Goal: Transaction & Acquisition: Purchase product/service

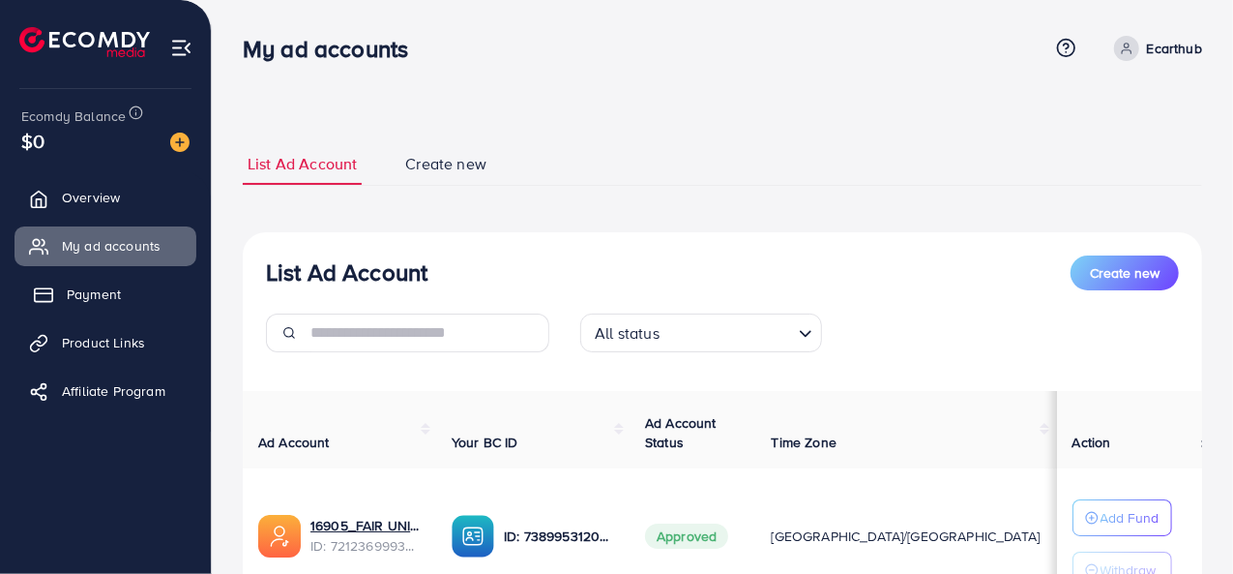
click at [121, 294] on link "Payment" at bounding box center [106, 294] width 182 height 39
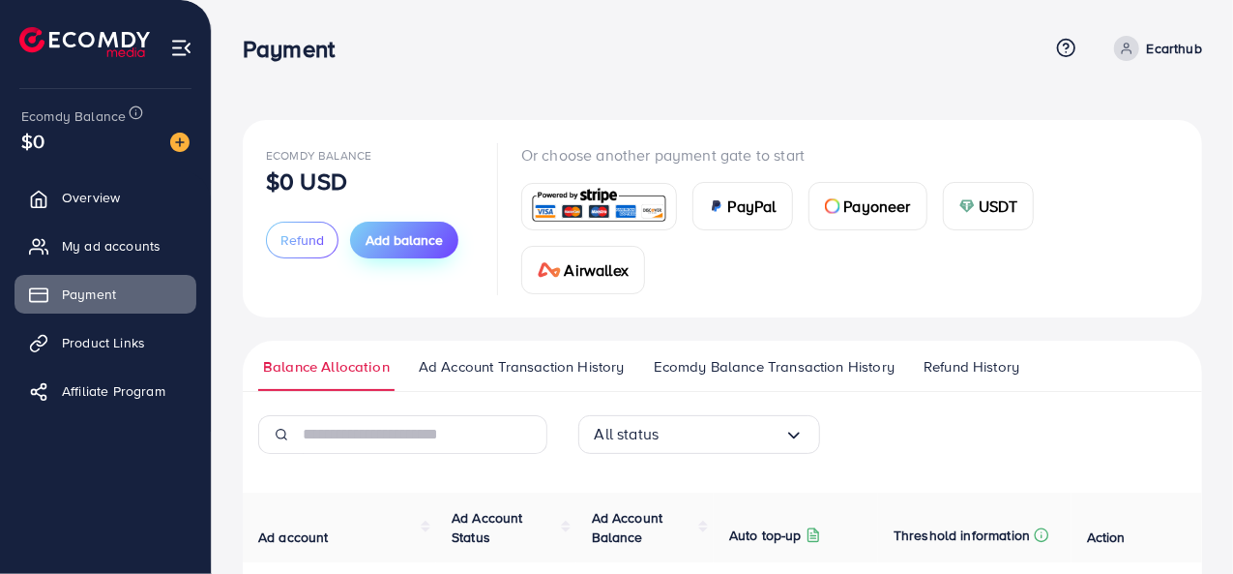
click at [395, 249] on span "Add balance" at bounding box center [404, 239] width 77 height 19
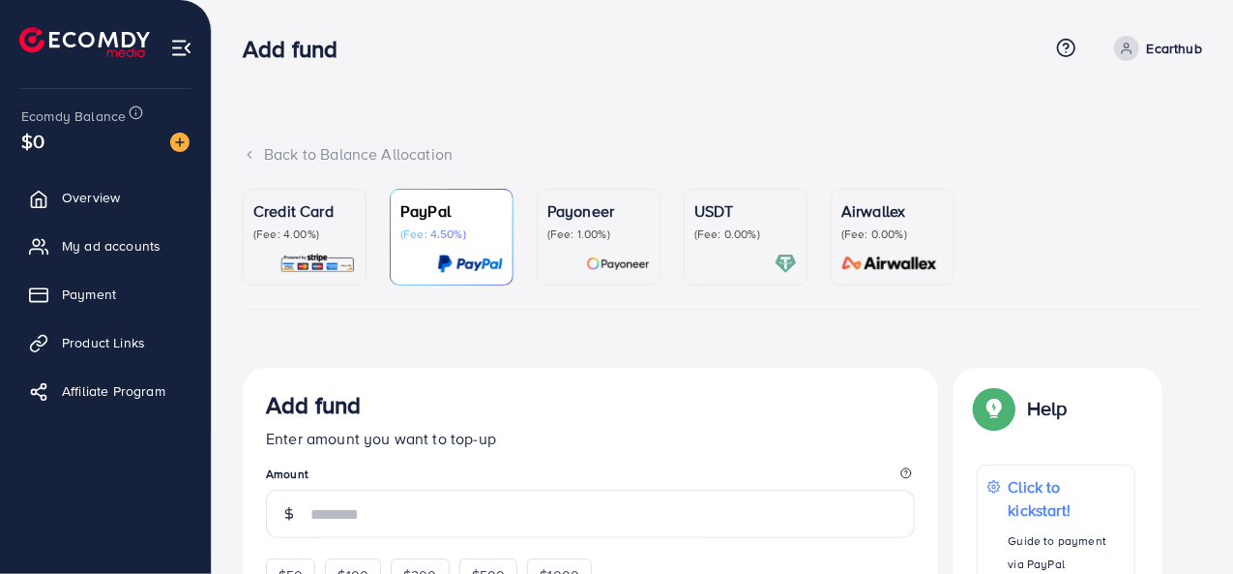
click at [323, 243] on div "Credit Card (Fee: 4.00%)" at bounding box center [304, 236] width 103 height 75
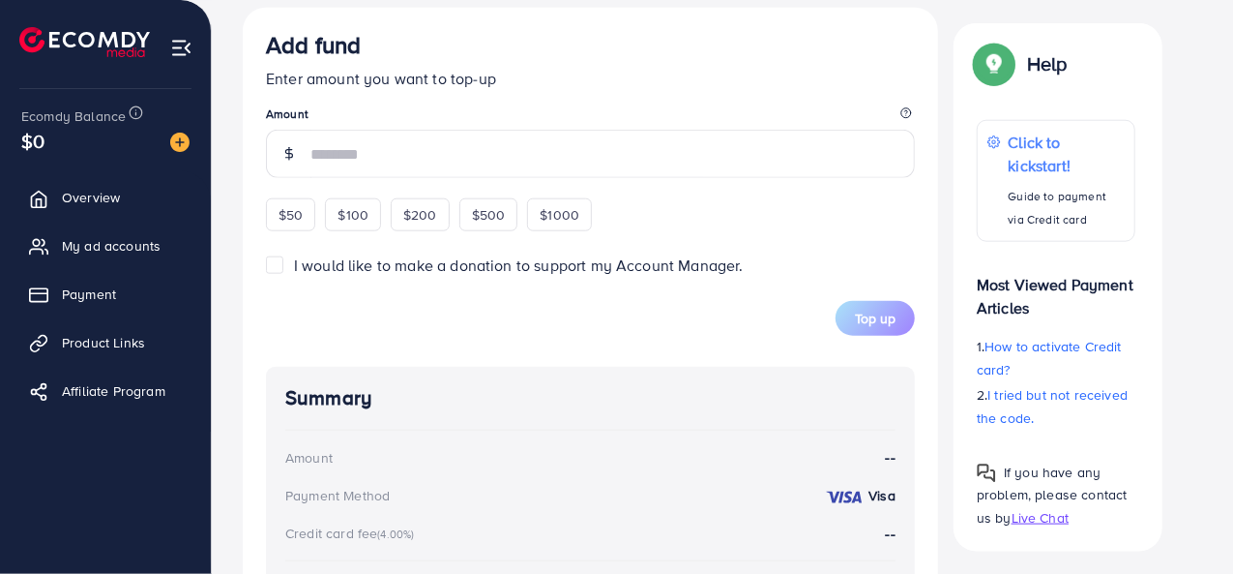
scroll to position [1064, 0]
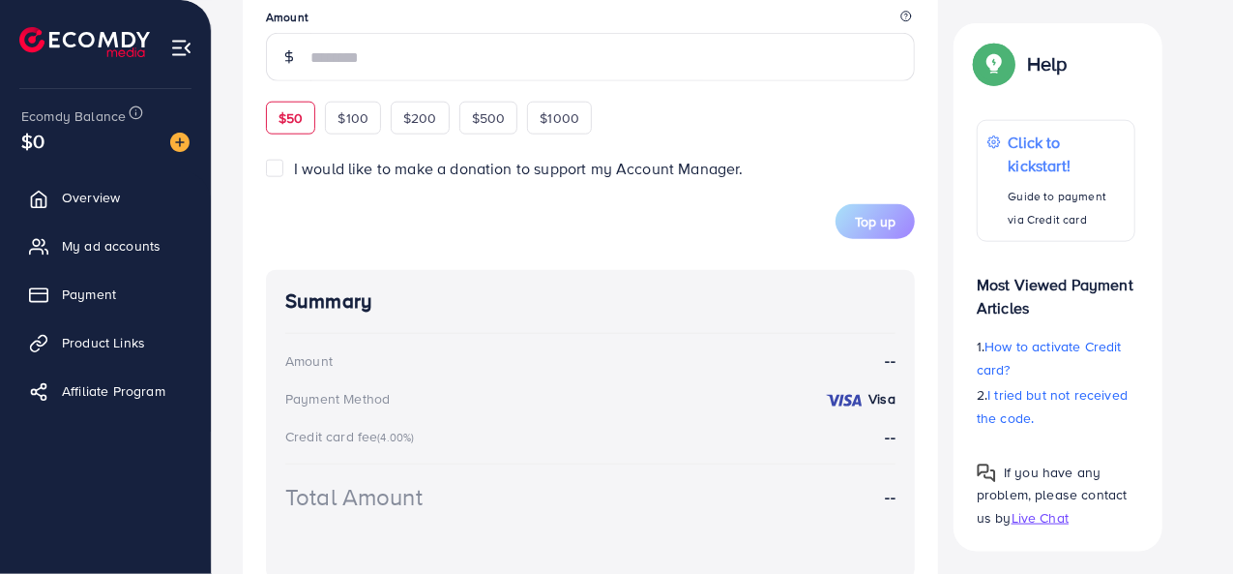
click at [299, 119] on span "$50" at bounding box center [291, 117] width 24 height 19
type input "**"
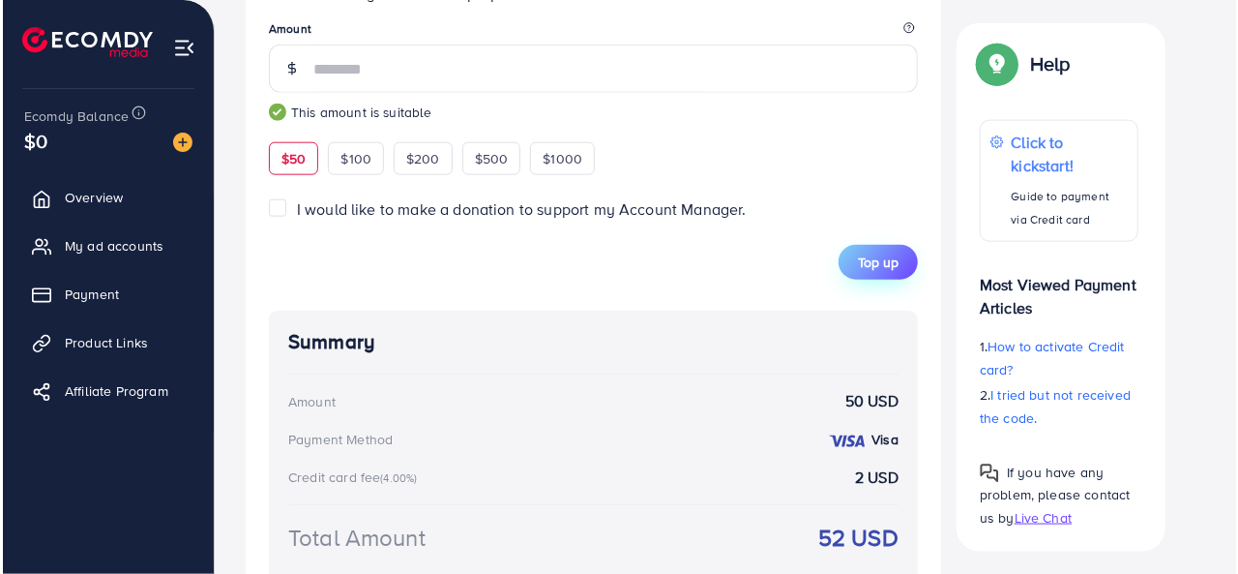
scroll to position [1149, 0]
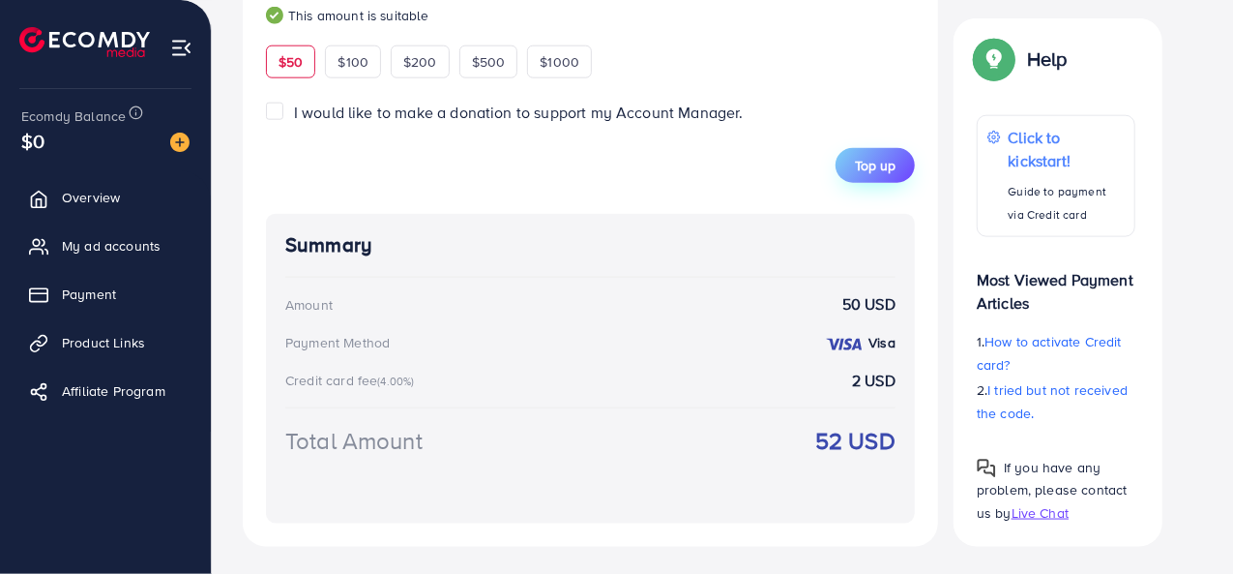
click at [861, 163] on span "Top up" at bounding box center [875, 165] width 41 height 19
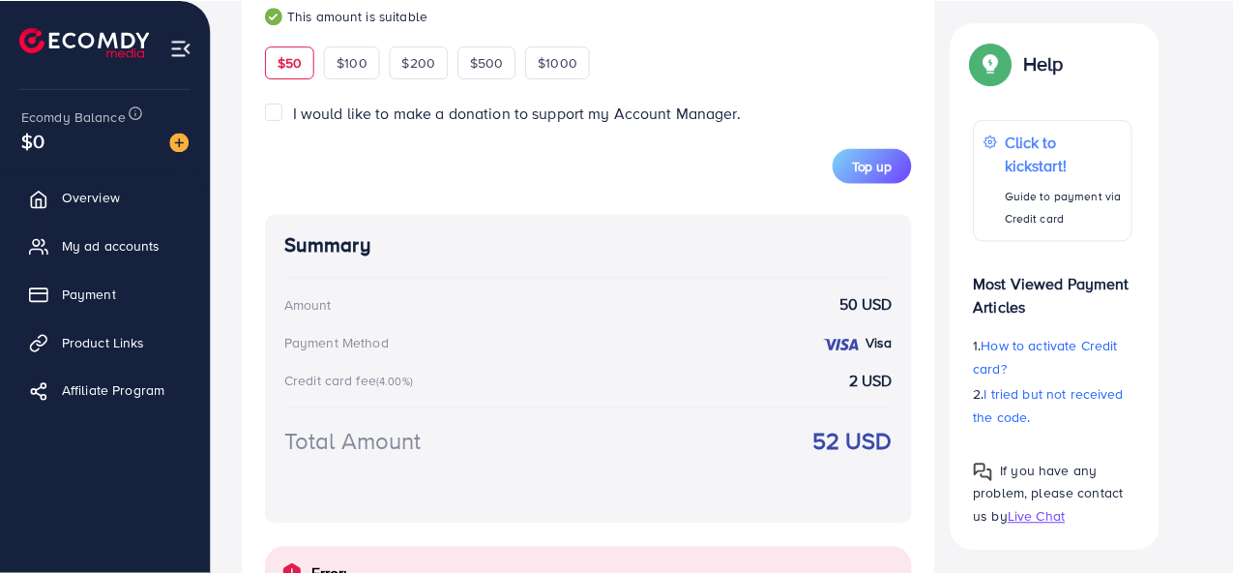
scroll to position [1273, 0]
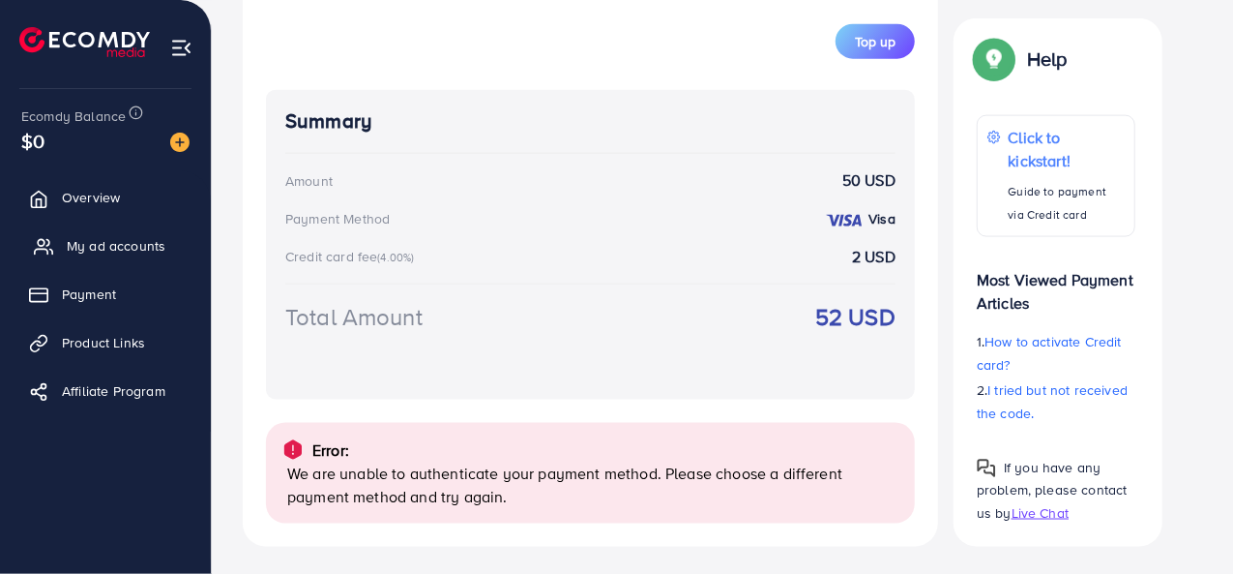
click at [143, 239] on span "My ad accounts" at bounding box center [116, 245] width 99 height 19
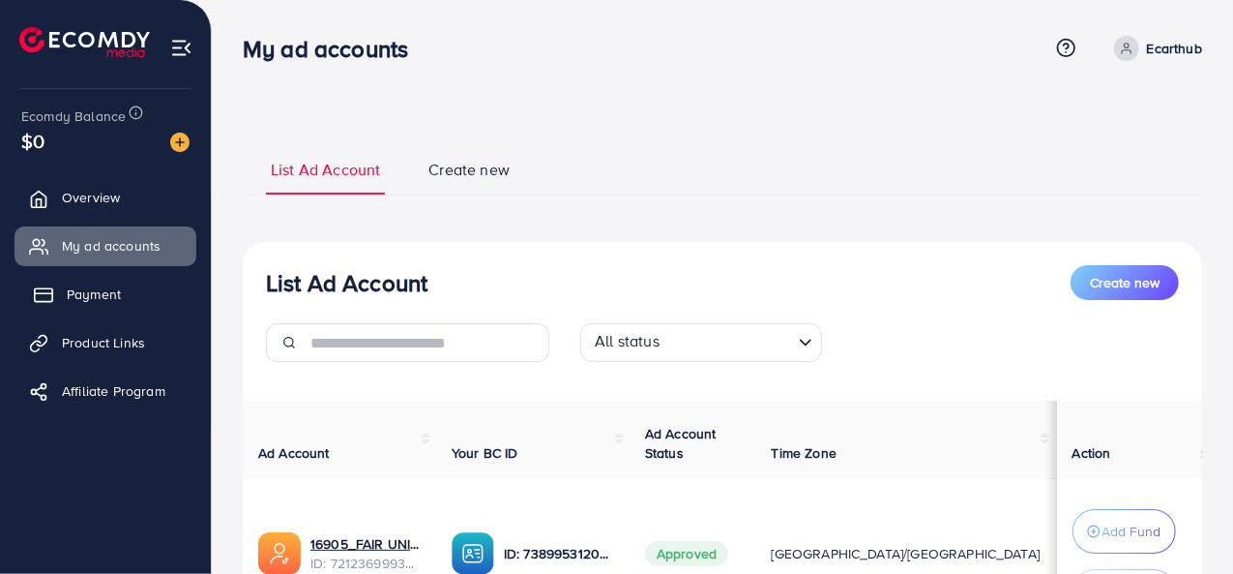
click at [91, 291] on span "Payment" at bounding box center [94, 293] width 54 height 19
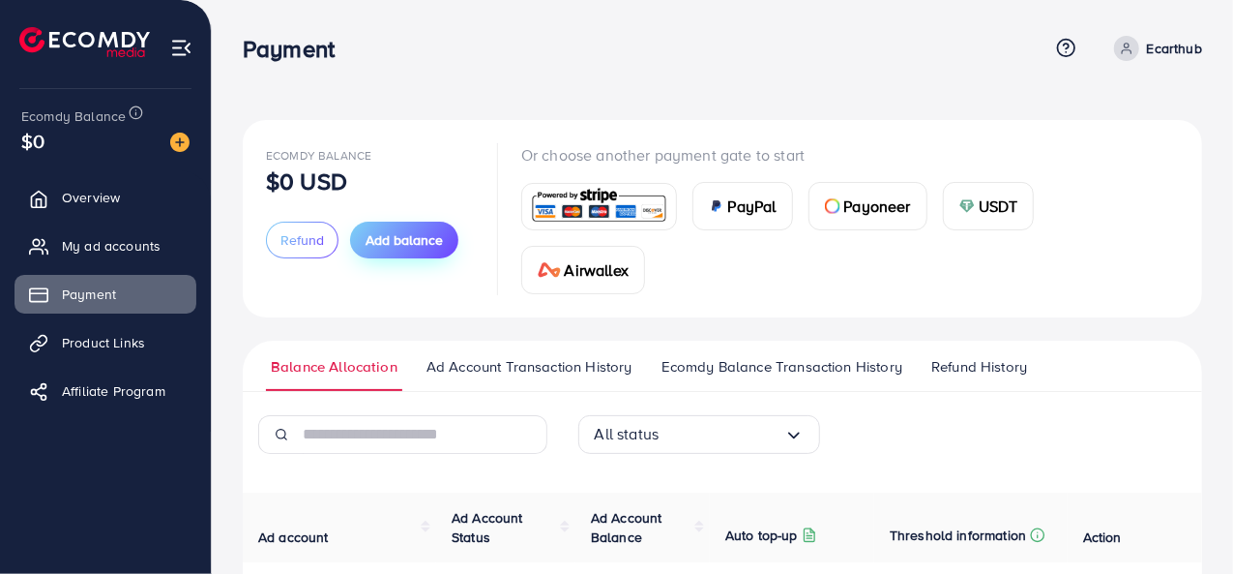
click at [399, 251] on button "Add balance" at bounding box center [404, 239] width 108 height 37
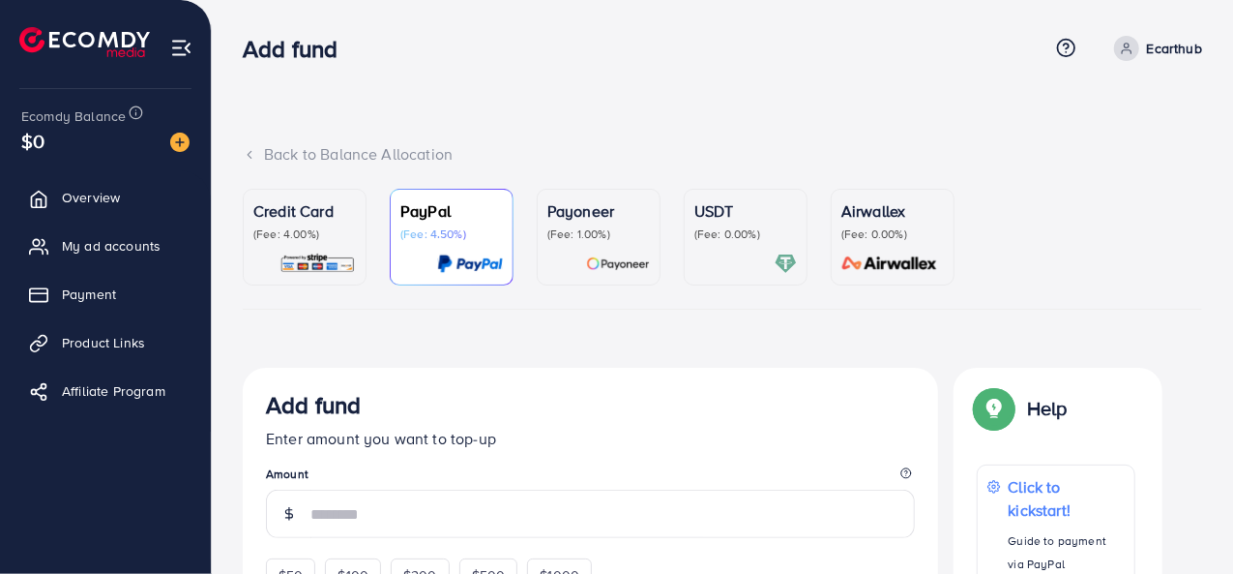
click at [330, 228] on p "(Fee: 4.00%)" at bounding box center [304, 233] width 103 height 15
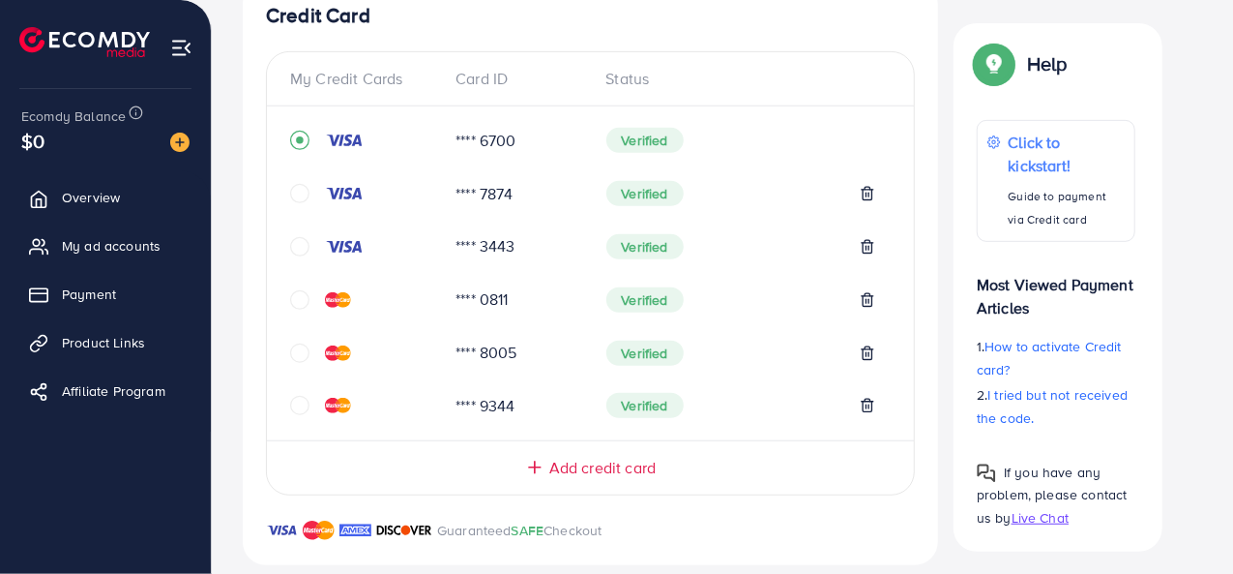
scroll to position [677, 0]
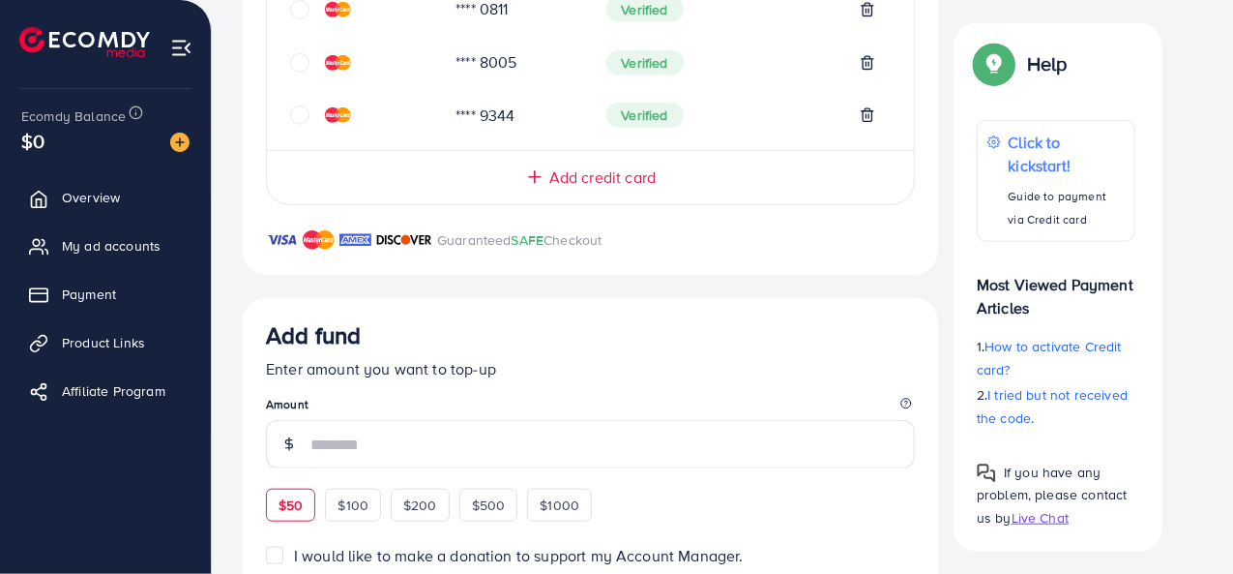
click at [276, 503] on div "$50" at bounding box center [290, 504] width 49 height 33
type input "**"
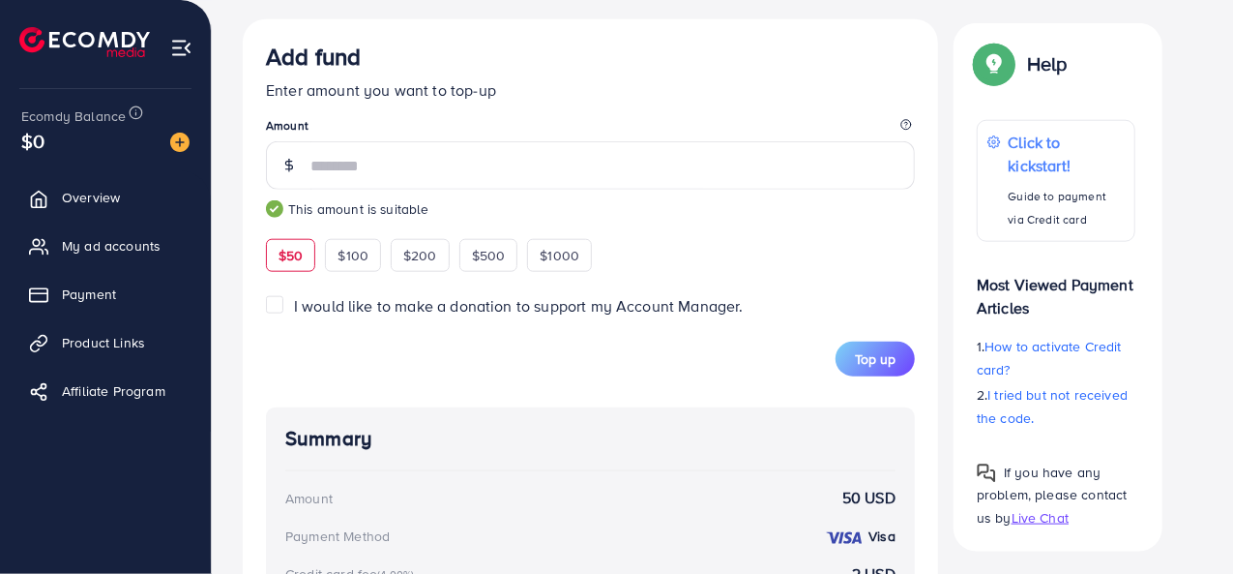
scroll to position [1149, 0]
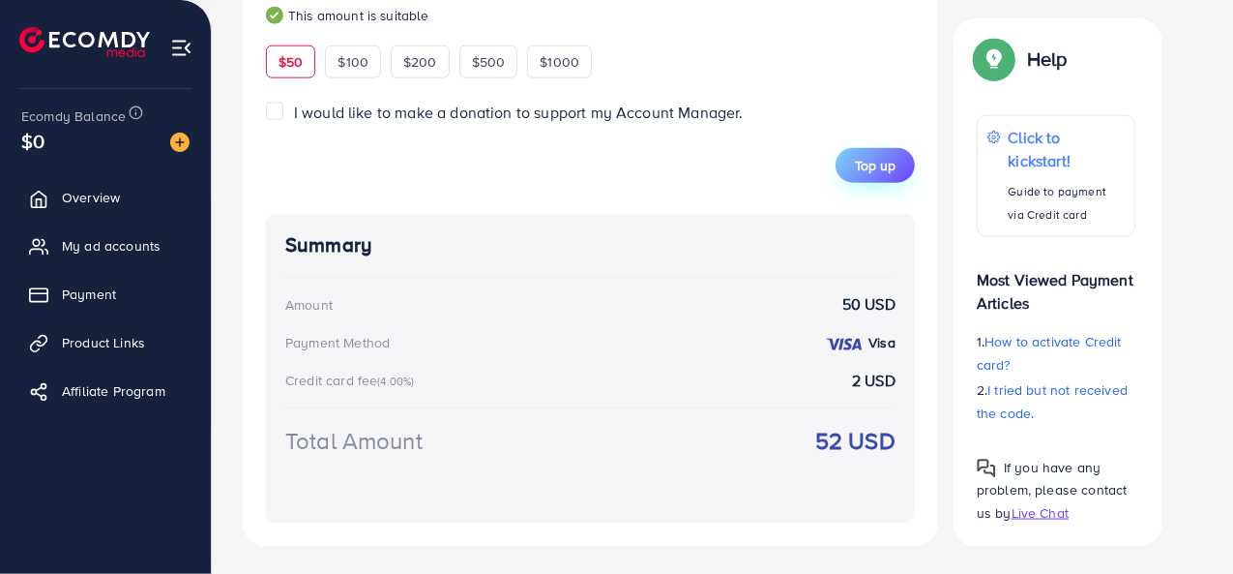
click at [894, 160] on span "Top up" at bounding box center [875, 165] width 41 height 19
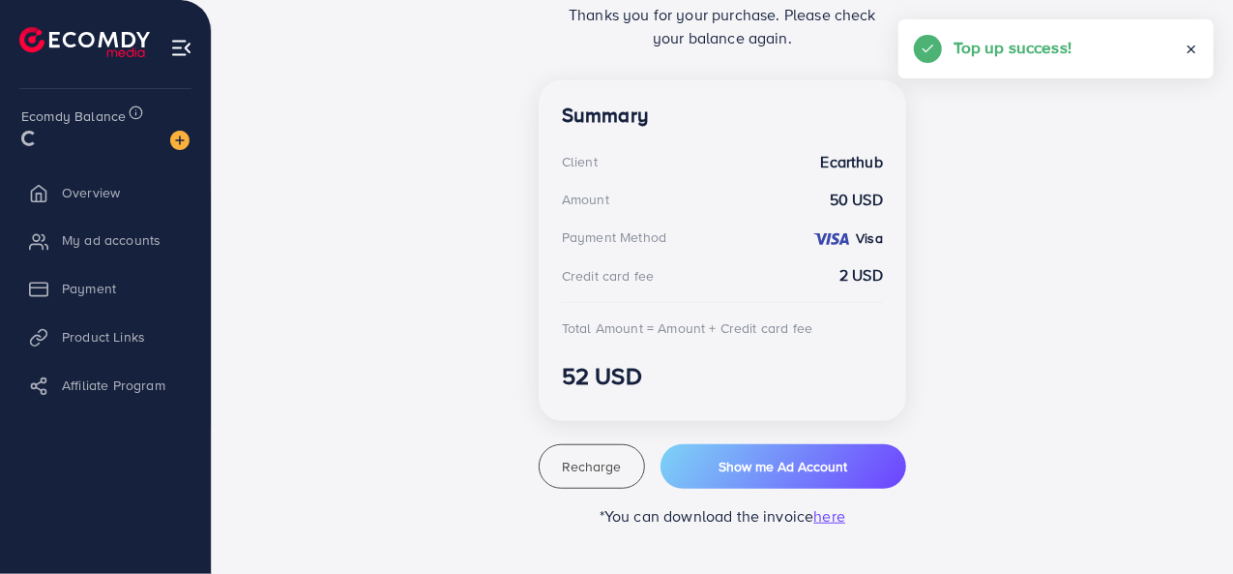
scroll to position [481, 0]
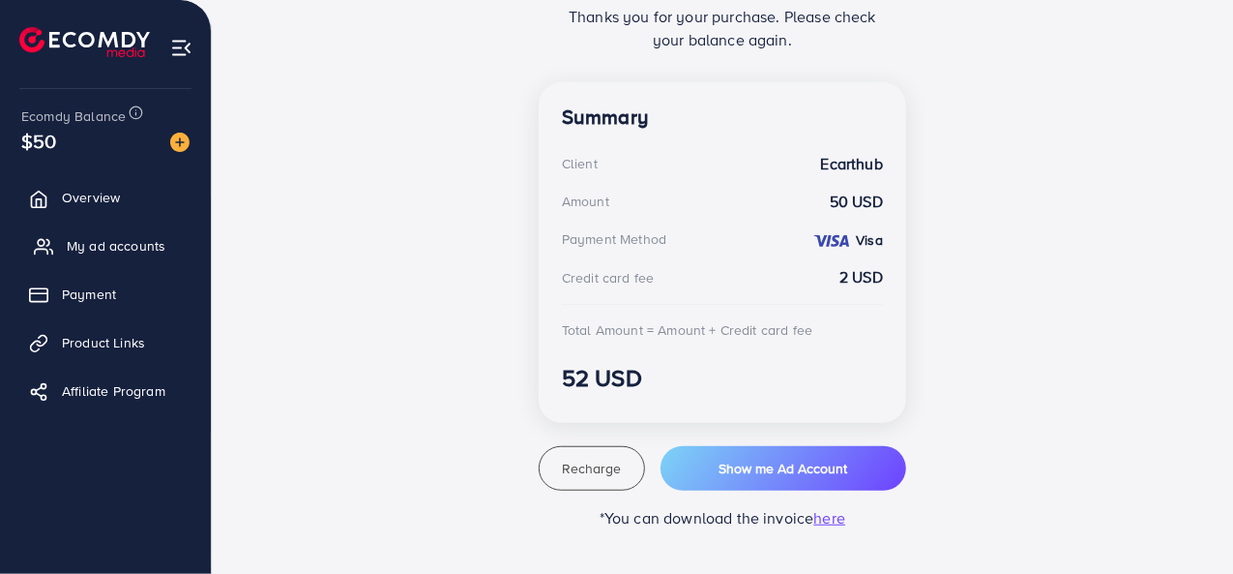
click at [147, 241] on span "My ad accounts" at bounding box center [116, 245] width 99 height 19
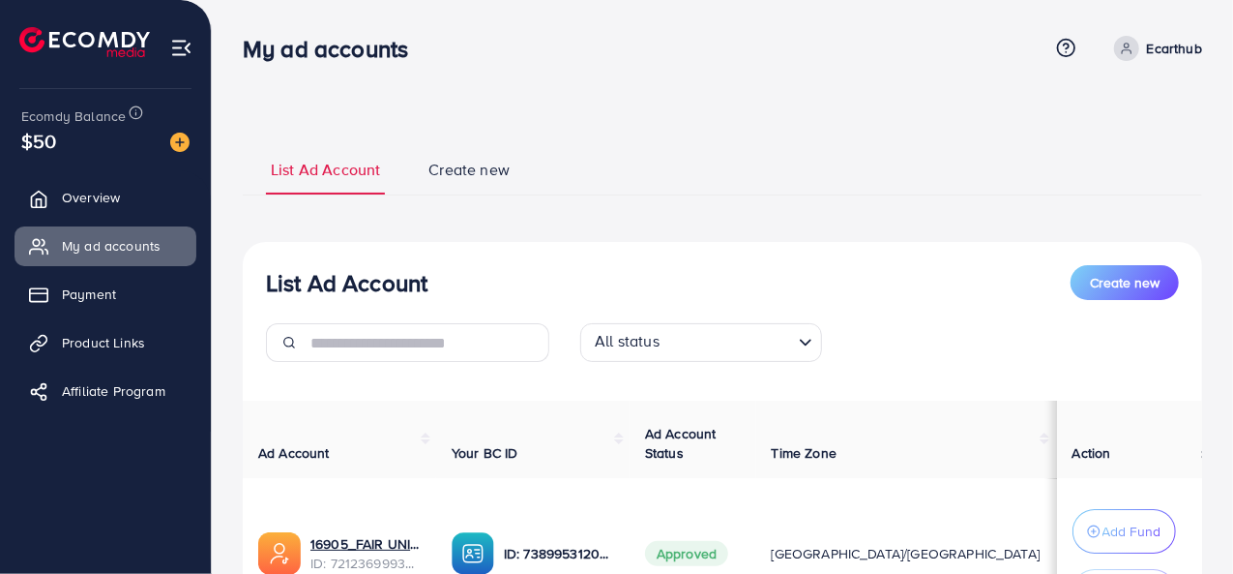
scroll to position [193, 0]
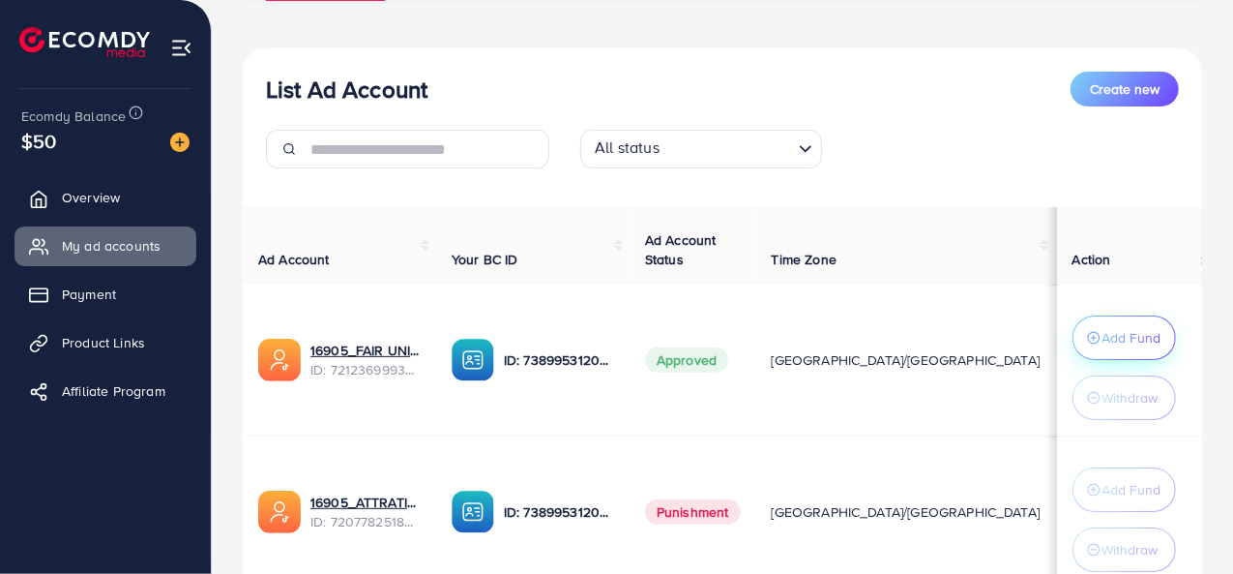
click at [1122, 344] on p "Add Fund" at bounding box center [1132, 337] width 59 height 23
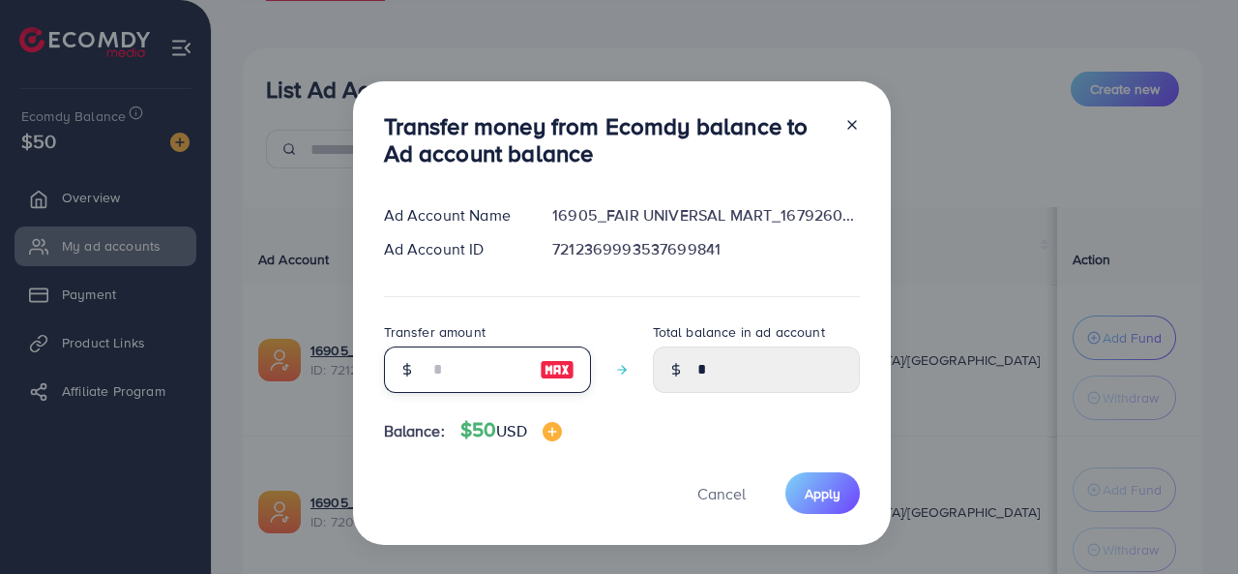
click at [473, 374] on input "number" at bounding box center [476, 369] width 97 height 46
type input "*"
type input "****"
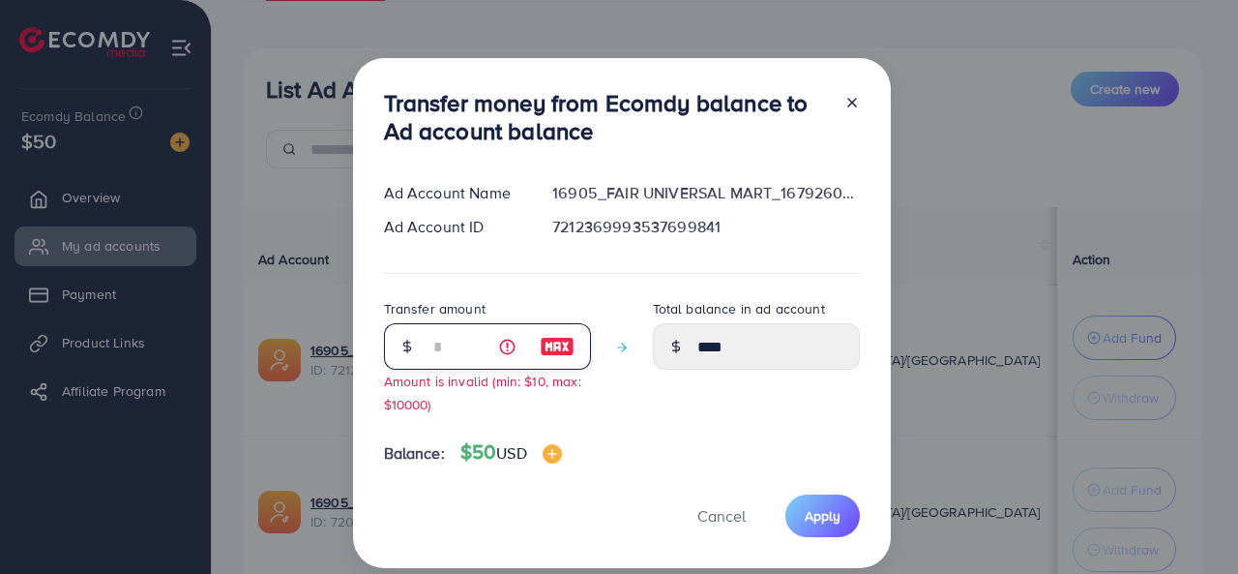
type input "**"
type input "*****"
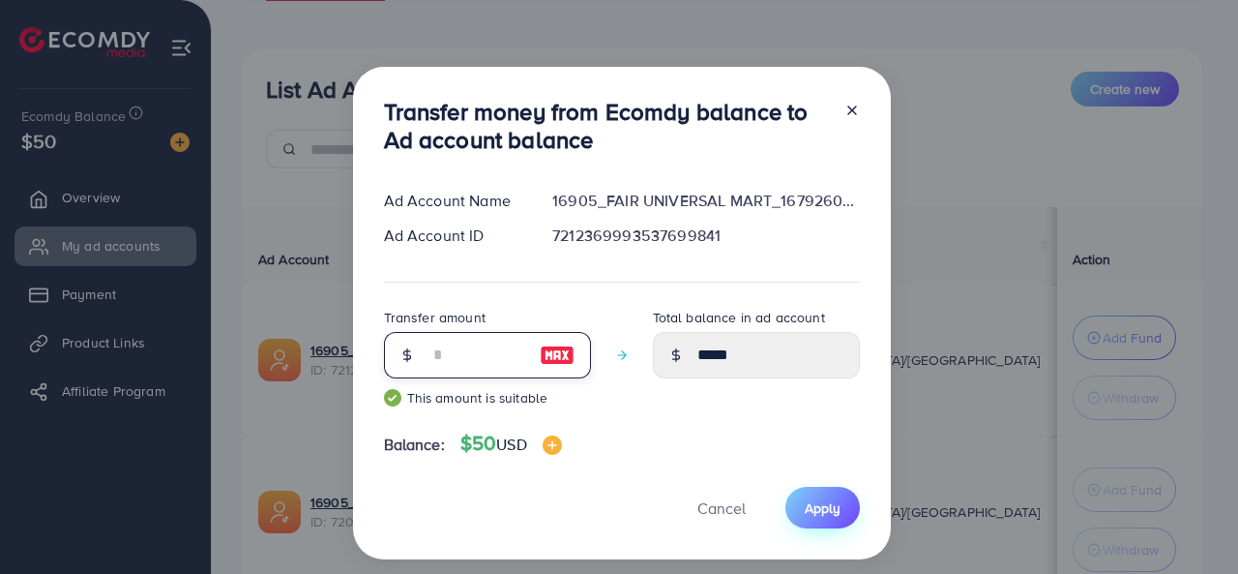
type input "**"
click at [830, 504] on span "Apply" at bounding box center [823, 507] width 36 height 19
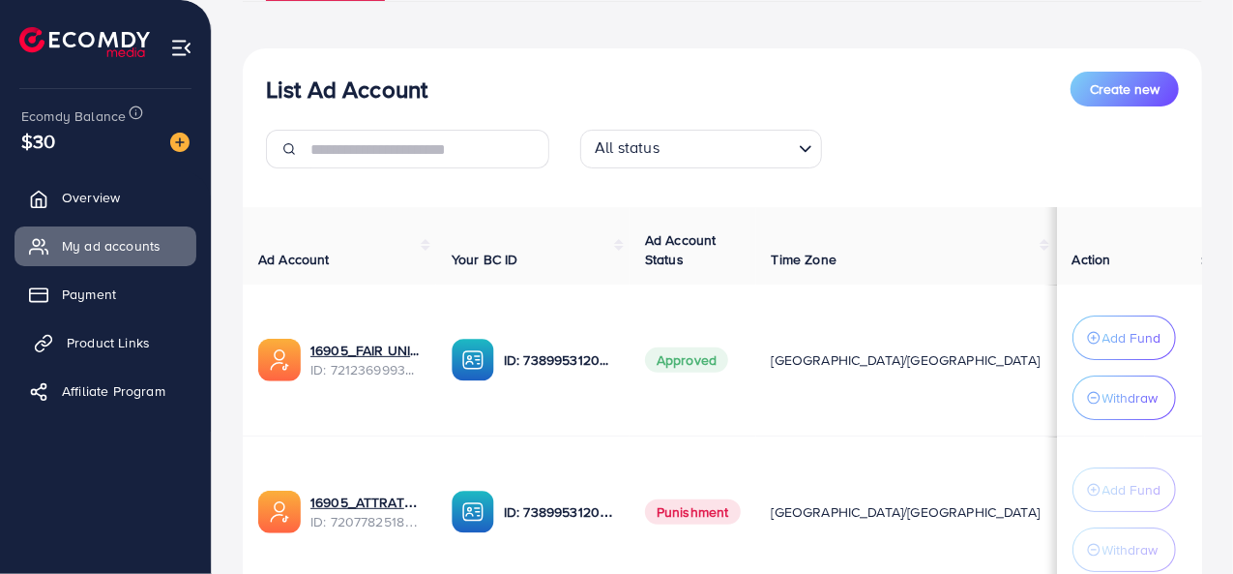
click at [128, 349] on span "Product Links" at bounding box center [108, 342] width 83 height 19
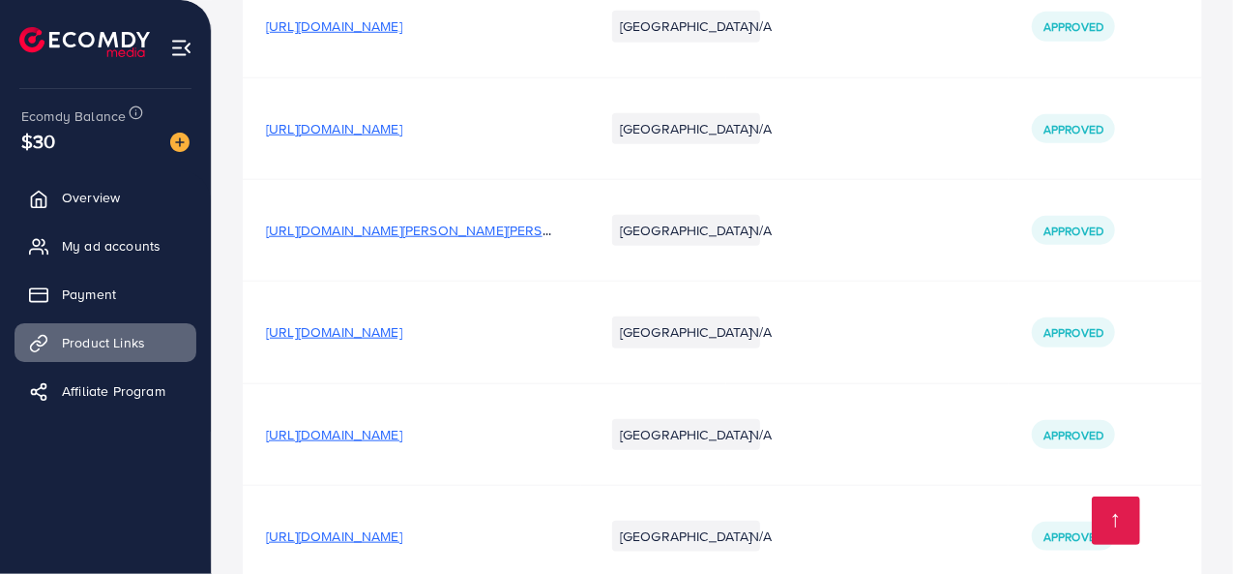
scroll to position [9811, 0]
